Goal: Transaction & Acquisition: Book appointment/travel/reservation

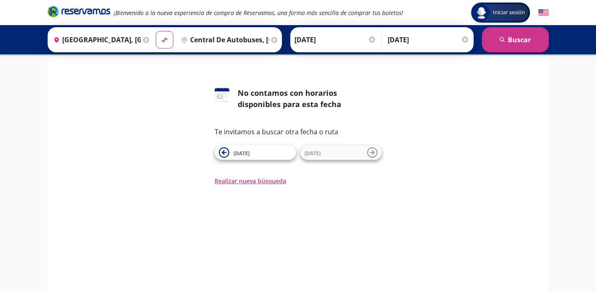
scroll to position [10, 0]
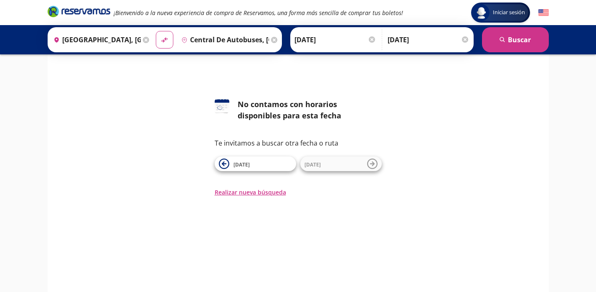
click at [426, 41] on input "[DATE]" at bounding box center [429, 39] width 82 height 21
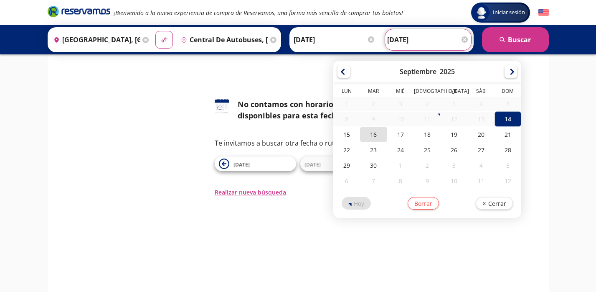
click at [379, 138] on div "16" at bounding box center [373, 134] width 27 height 15
type input "[DATE]"
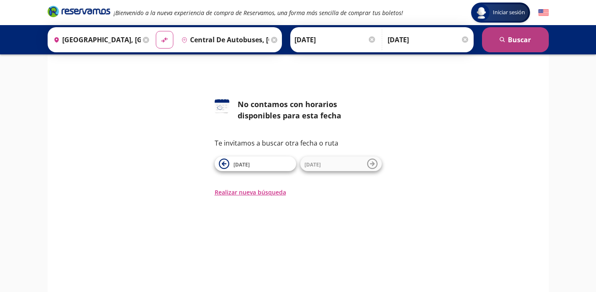
click at [530, 33] on button "search [GEOGRAPHIC_DATA]" at bounding box center [515, 39] width 67 height 25
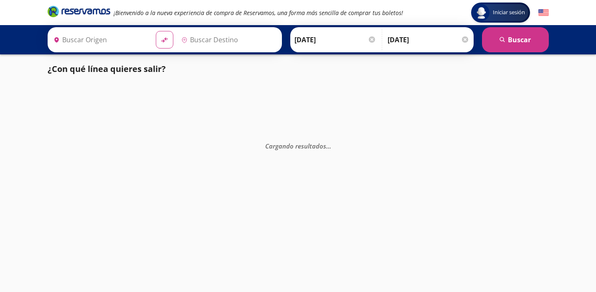
type input "[GEOGRAPHIC_DATA], [GEOGRAPHIC_DATA]"
type input "Central de Autobuses, [GEOGRAPHIC_DATA]"
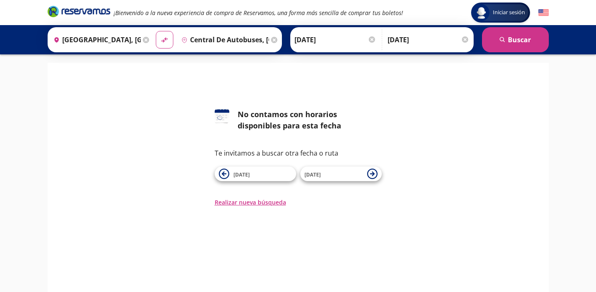
click at [339, 40] on input "[DATE]" at bounding box center [336, 39] width 82 height 21
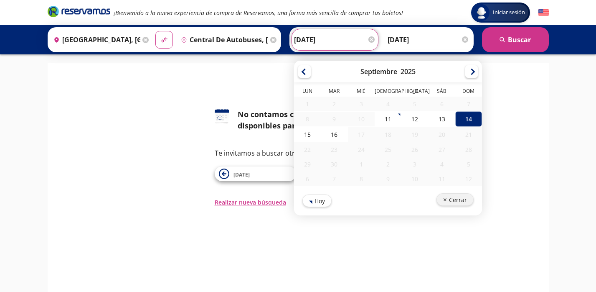
click at [448, 201] on button "Cerrar" at bounding box center [454, 199] width 37 height 13
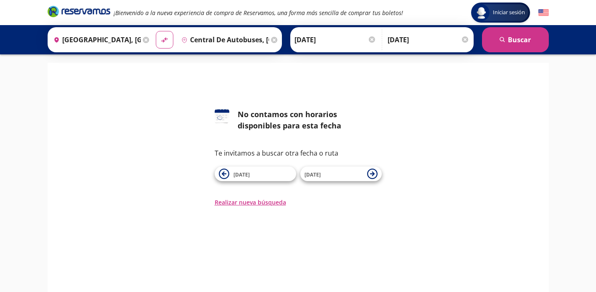
click at [464, 37] on div at bounding box center [465, 39] width 6 height 6
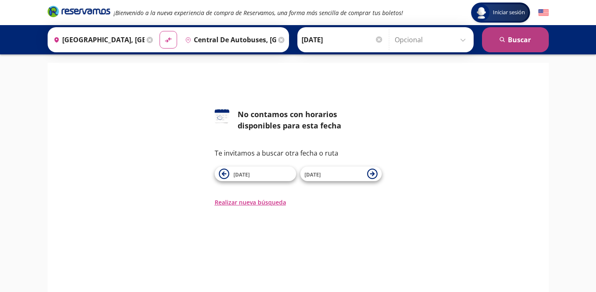
click at [514, 33] on button "search [GEOGRAPHIC_DATA]" at bounding box center [515, 39] width 67 height 25
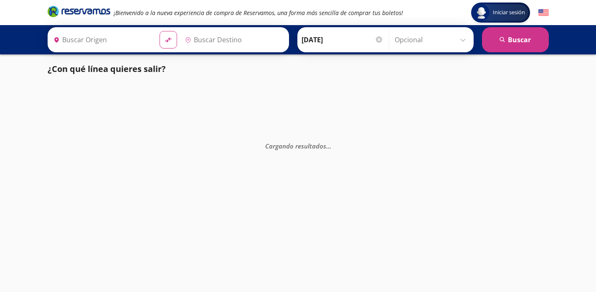
type input "[GEOGRAPHIC_DATA], [GEOGRAPHIC_DATA]"
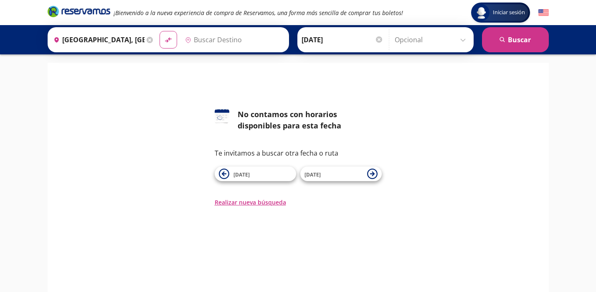
type input "Central de Autobuses, [GEOGRAPHIC_DATA]"
